Goal: Check status: Check status

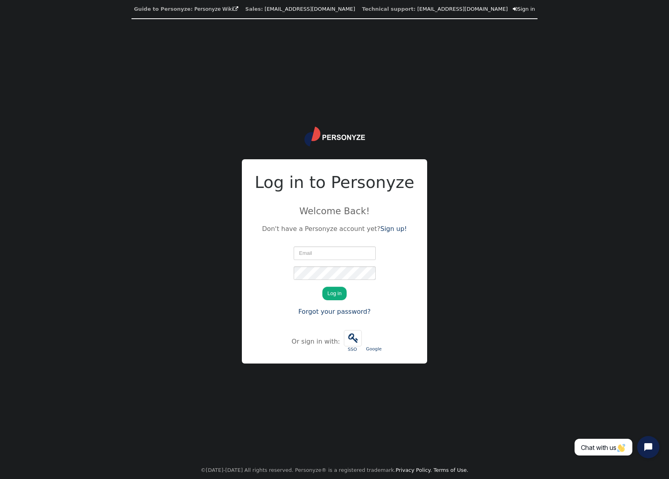
click at [0, 479] on com-1password-button at bounding box center [0, 479] width 0 height 0
type input "[EMAIL_ADDRESS][DOMAIN_NAME]"
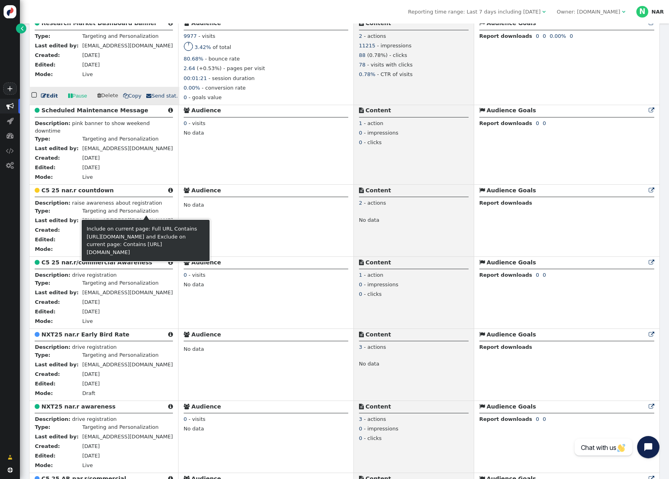
scroll to position [501, 0]
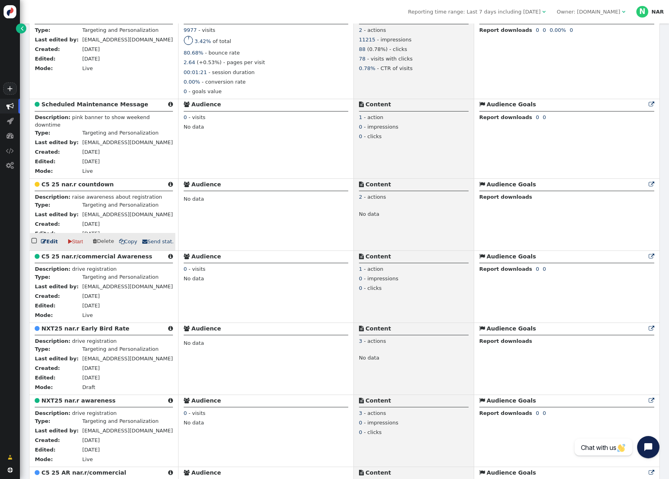
click at [359, 191] on div " Content" at bounding box center [413, 185] width 109 height 11
click at [508, 199] on b "Report downloads" at bounding box center [505, 197] width 53 height 6
click at [501, 191] on div " Audience Goals " at bounding box center [566, 185] width 175 height 11
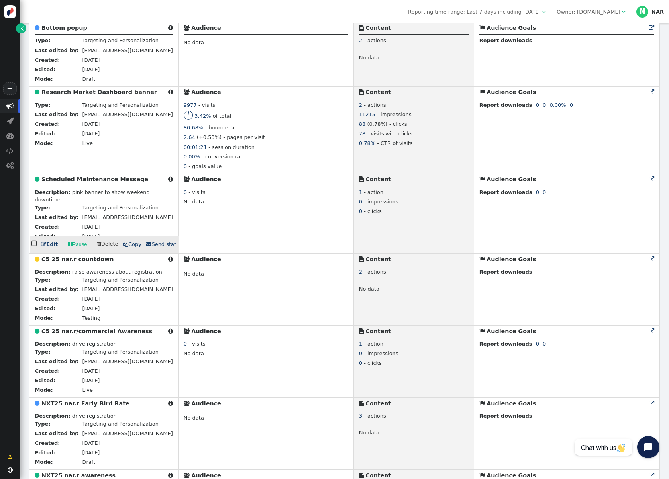
scroll to position [440, 0]
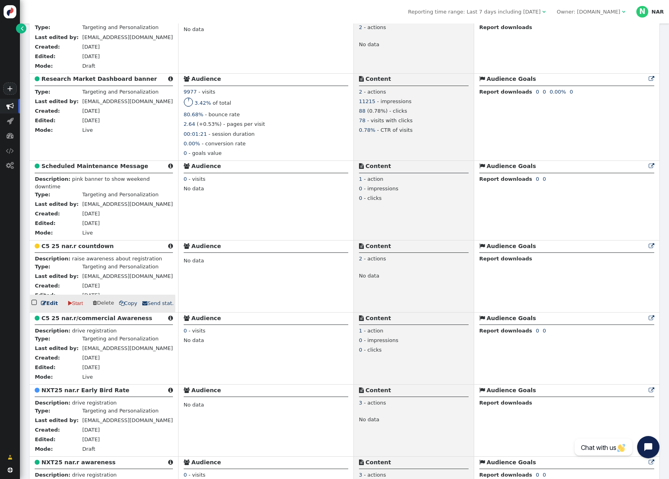
click at [60, 249] on b "C5 25 nar.r countdown" at bounding box center [77, 246] width 72 height 6
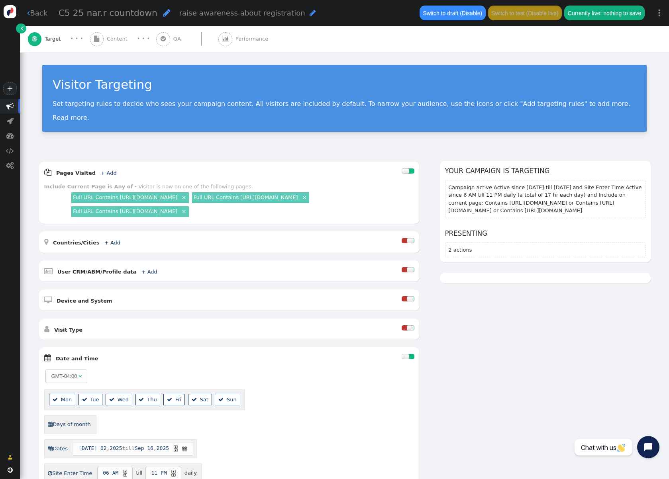
click at [240, 34] on div " Performance" at bounding box center [244, 39] width 53 height 26
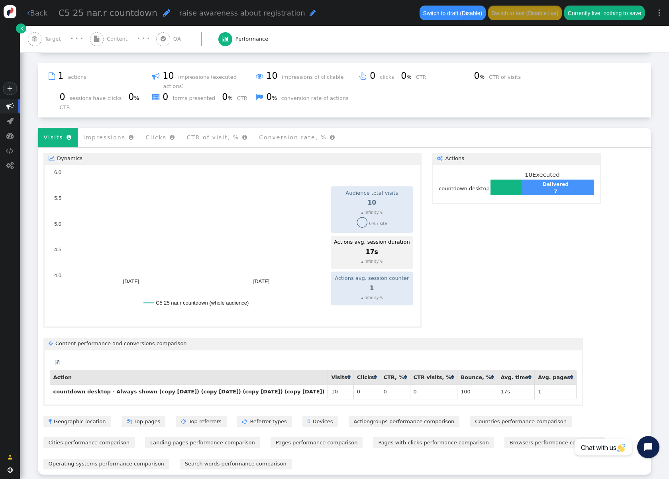
scroll to position [153, 0]
click at [31, 12] on link " Back" at bounding box center [37, 13] width 20 height 11
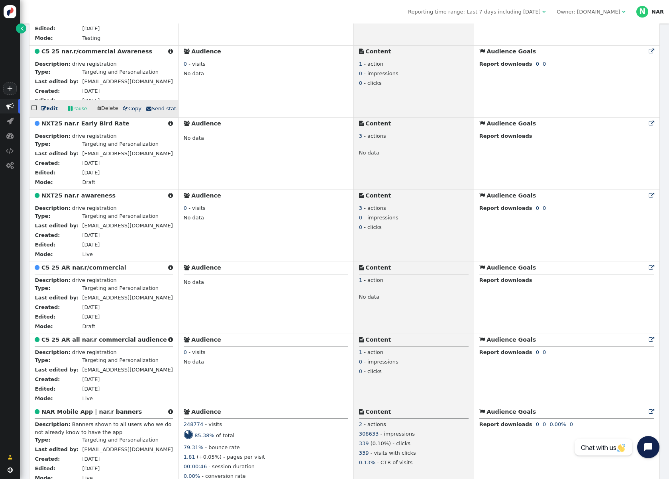
scroll to position [708, 0]
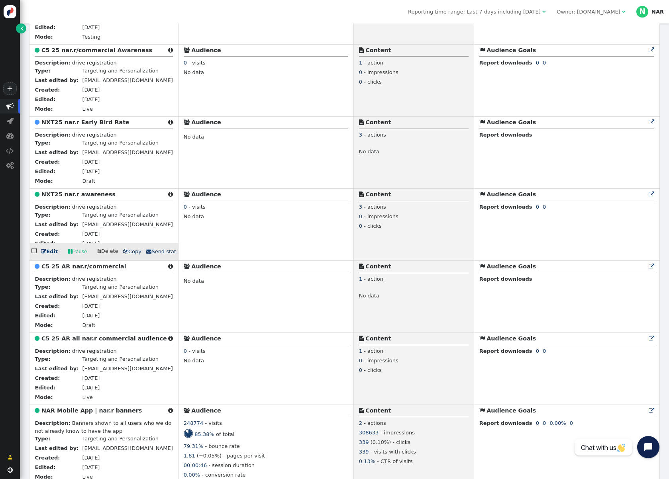
click at [94, 197] on b "NXT25 nar.r awareness" at bounding box center [78, 194] width 74 height 6
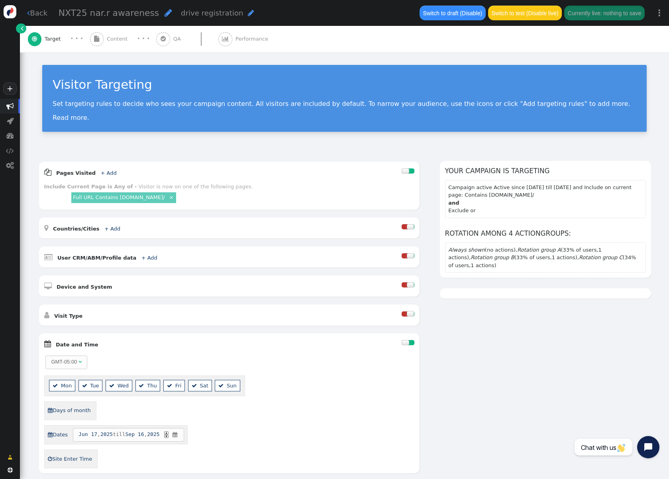
click at [235, 39] on span "Performance" at bounding box center [253, 39] width 36 height 8
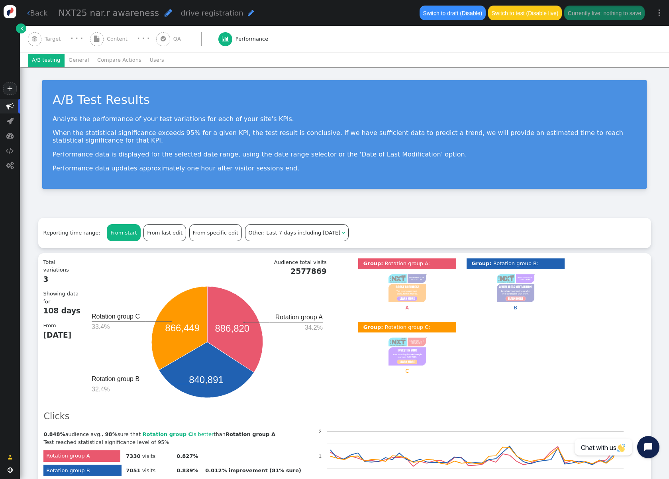
click at [114, 233] on div "From start" at bounding box center [123, 233] width 33 height 16
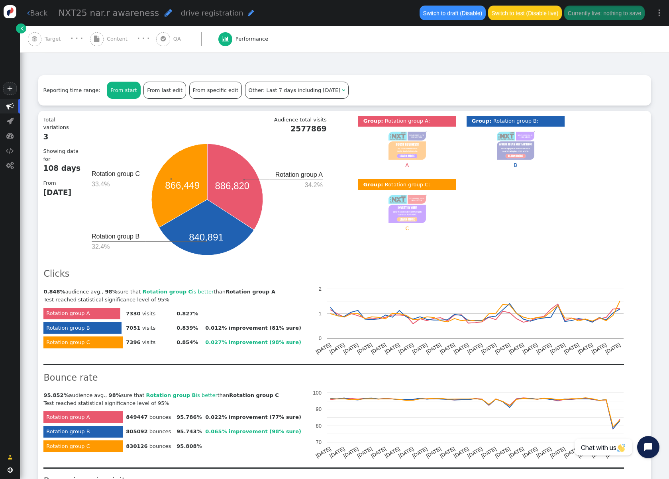
scroll to position [134, 0]
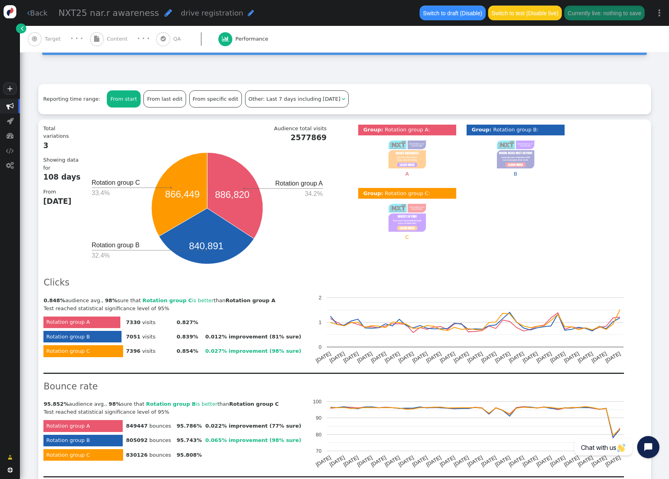
click at [22, 27] on span "" at bounding box center [22, 28] width 3 height 8
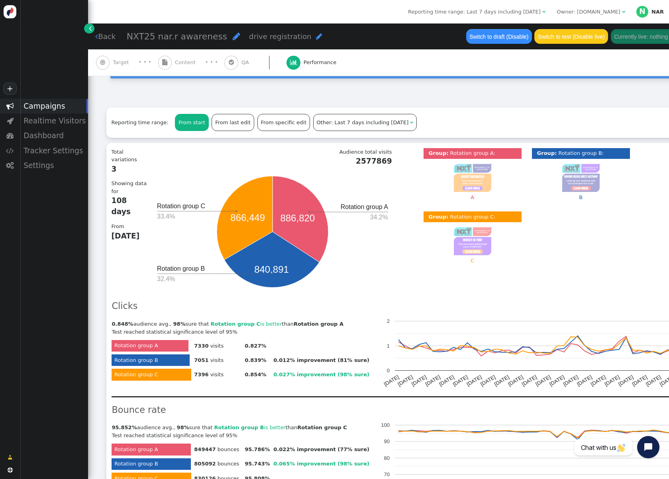
click at [90, 25] on span "" at bounding box center [90, 28] width 3 height 8
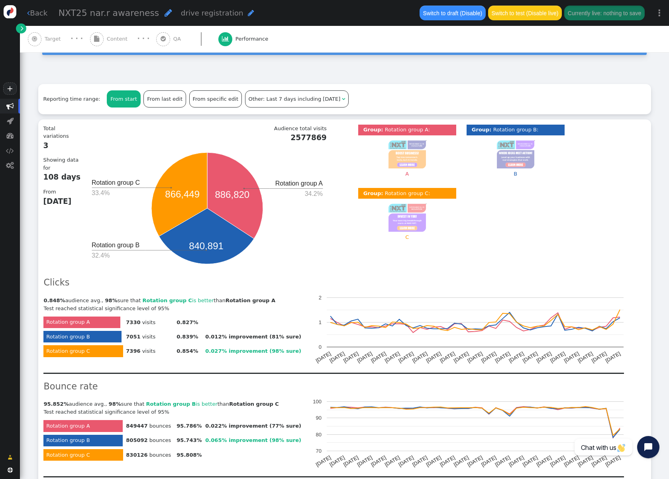
click at [37, 12] on link " Back" at bounding box center [37, 13] width 20 height 11
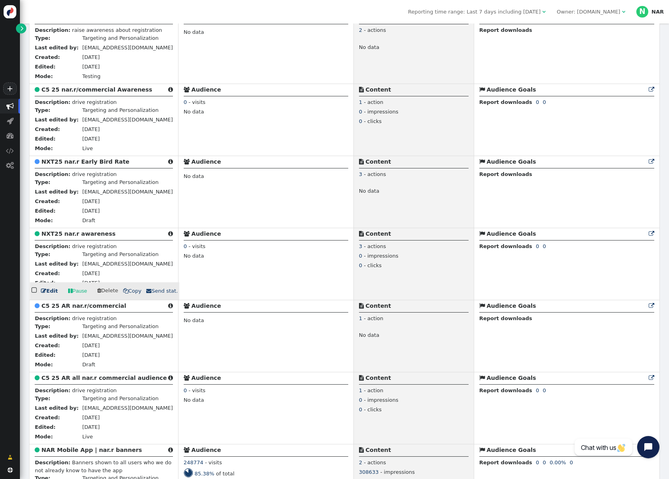
scroll to position [669, 0]
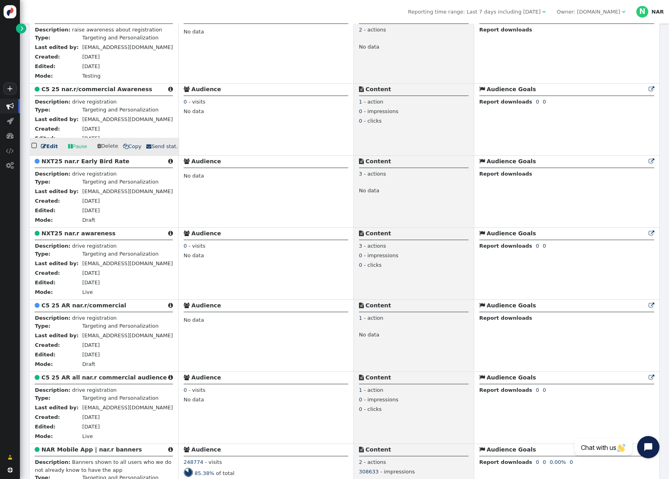
click at [94, 92] on b "C5 25 nar.r/commercial Awareness" at bounding box center [96, 89] width 111 height 6
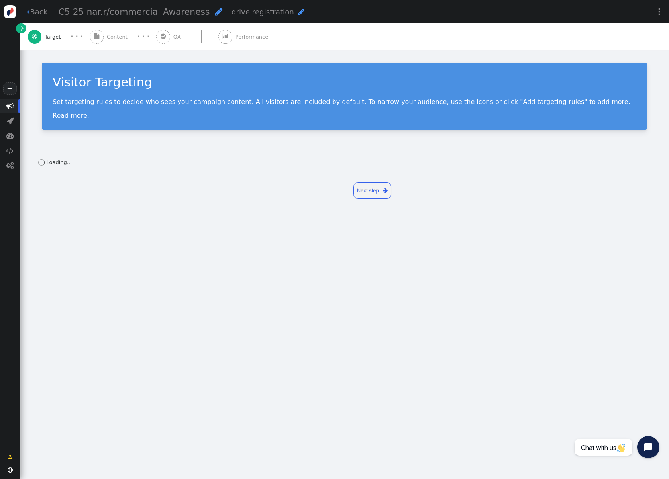
click at [237, 34] on span "Performance" at bounding box center [253, 37] width 36 height 8
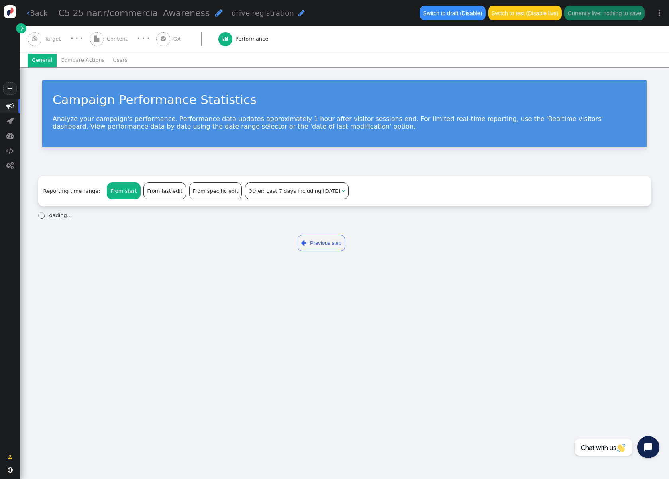
click at [123, 189] on div "From start" at bounding box center [123, 191] width 33 height 16
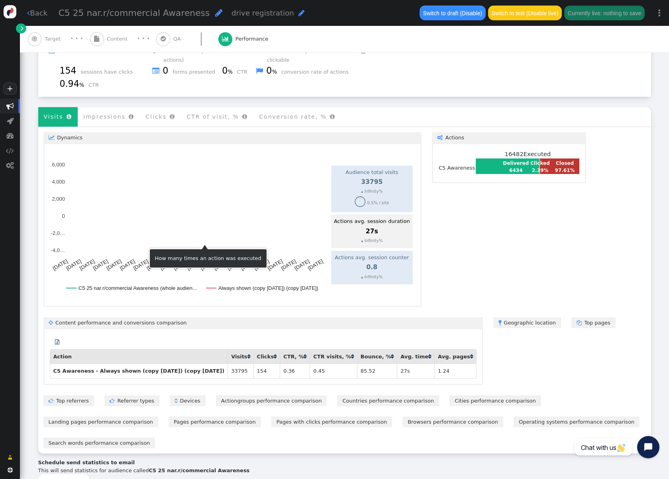
scroll to position [179, 0]
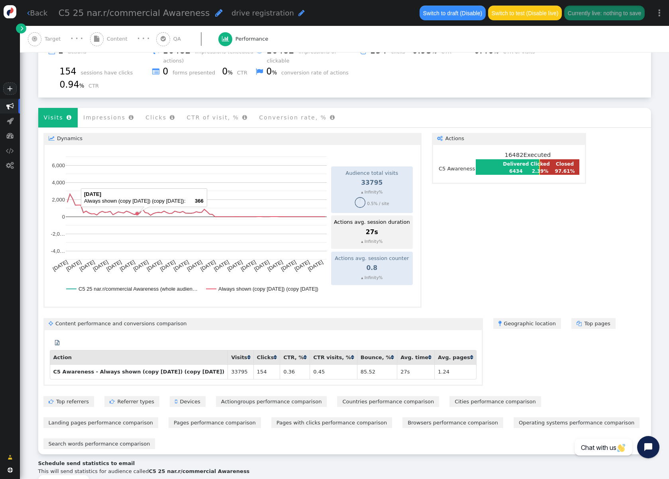
click at [135, 211] on rect "A chart." at bounding box center [196, 204] width 261 height 104
click at [535, 168] on td "Clicked 2.39%" at bounding box center [540, 167] width 20 height 15
click at [31, 10] on link " Back" at bounding box center [37, 13] width 20 height 11
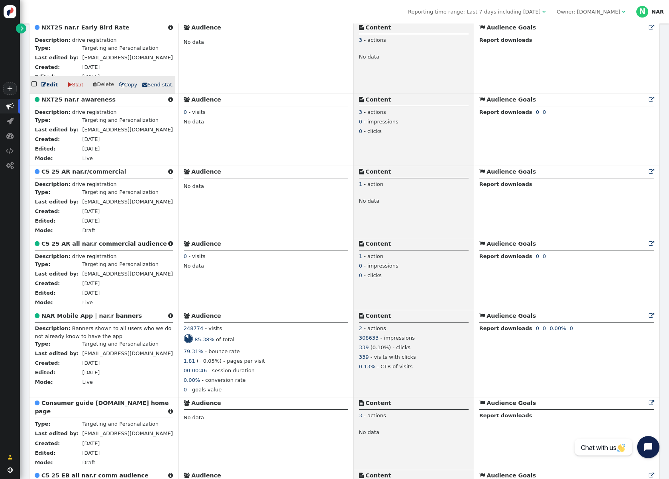
scroll to position [805, 0]
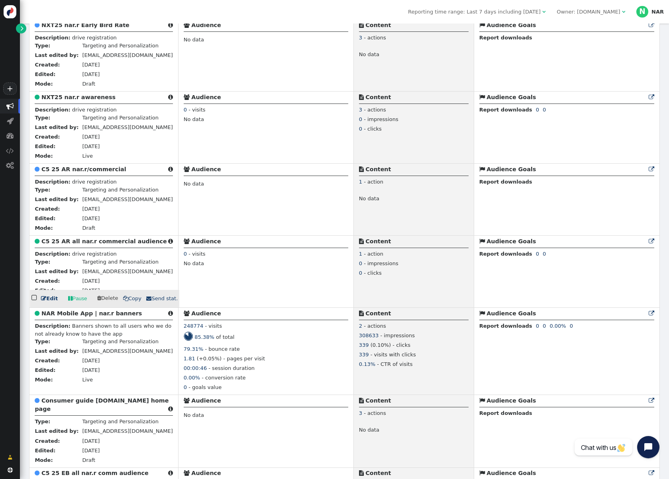
click at [84, 244] on b "C5 25 AR all nar.r commercial audience" at bounding box center [103, 241] width 125 height 6
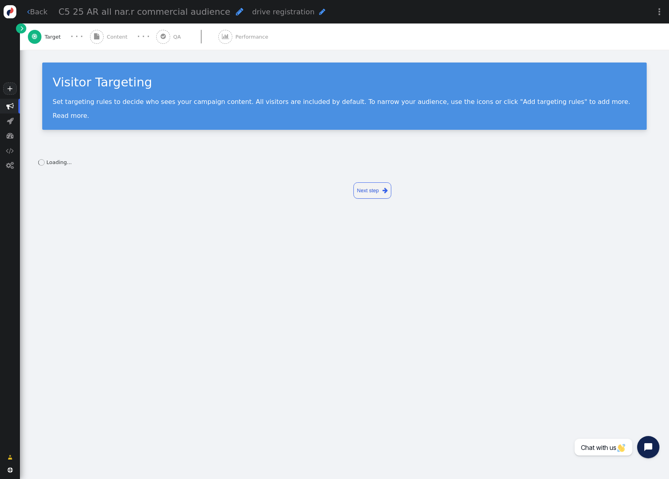
click at [235, 37] on span "Performance" at bounding box center [253, 37] width 36 height 8
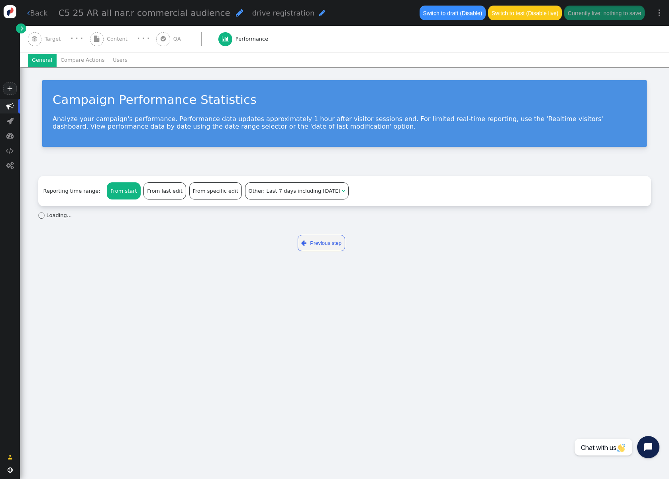
click at [119, 190] on div "From start" at bounding box center [123, 191] width 33 height 16
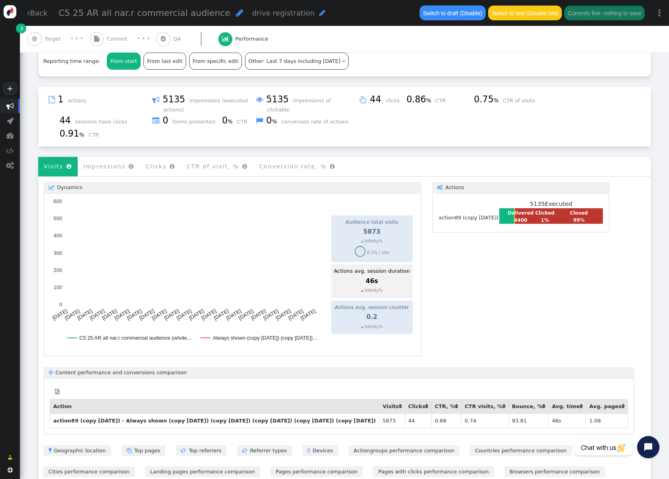
scroll to position [129, 0]
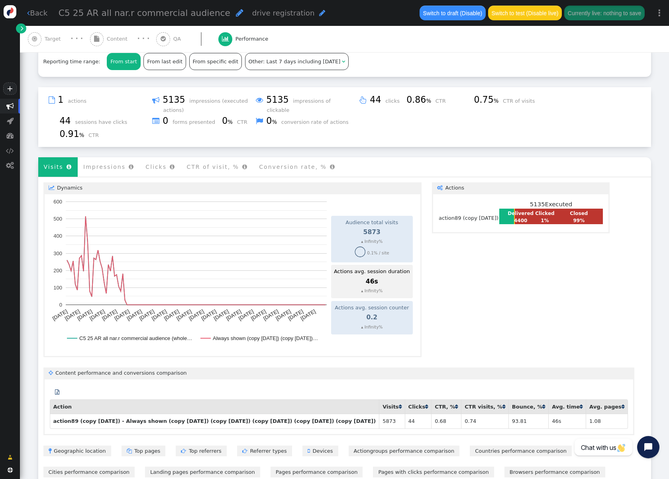
click at [86, 229] on icon "A chart." at bounding box center [196, 260] width 258 height 88
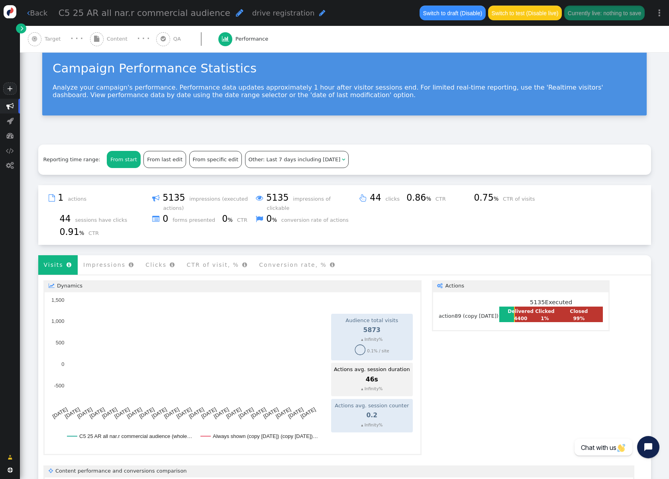
scroll to position [0, 0]
